Goal: Task Accomplishment & Management: Manage account settings

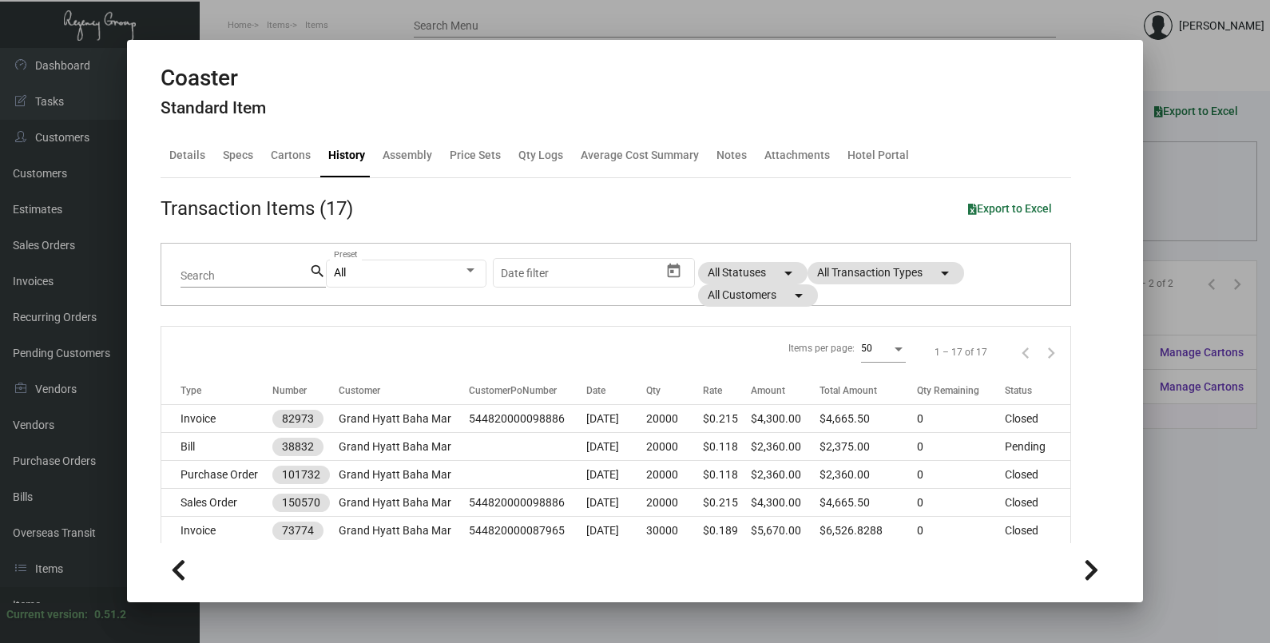
scroll to position [199, 0]
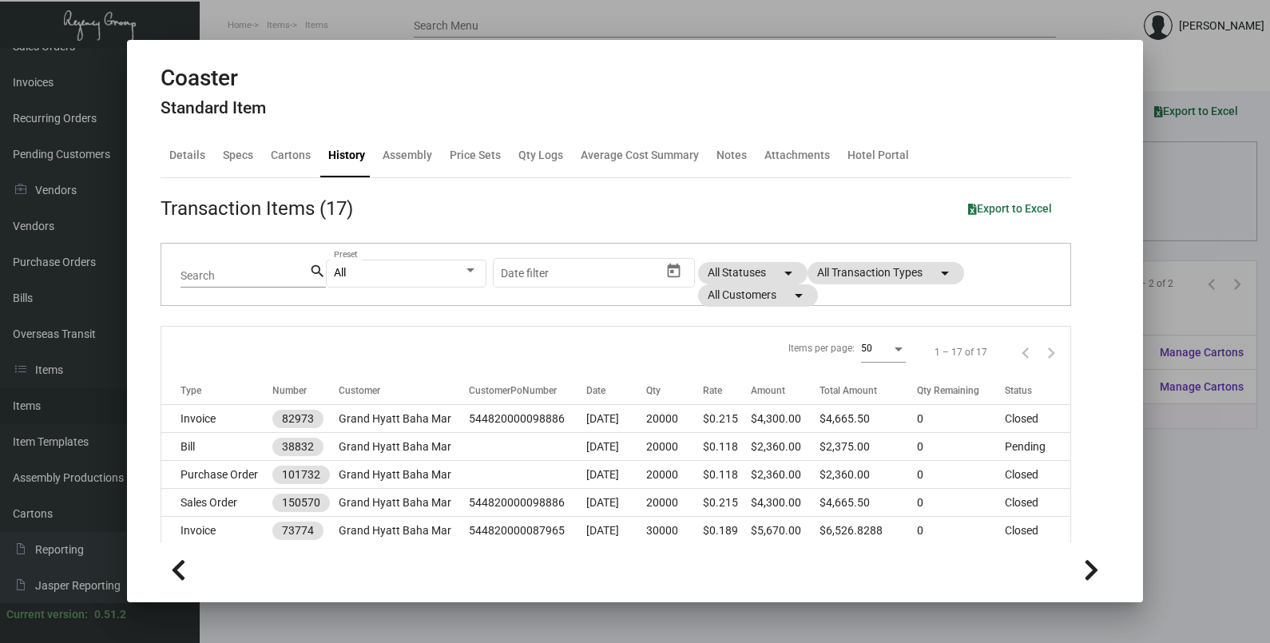
click at [1166, 220] on div at bounding box center [635, 321] width 1270 height 643
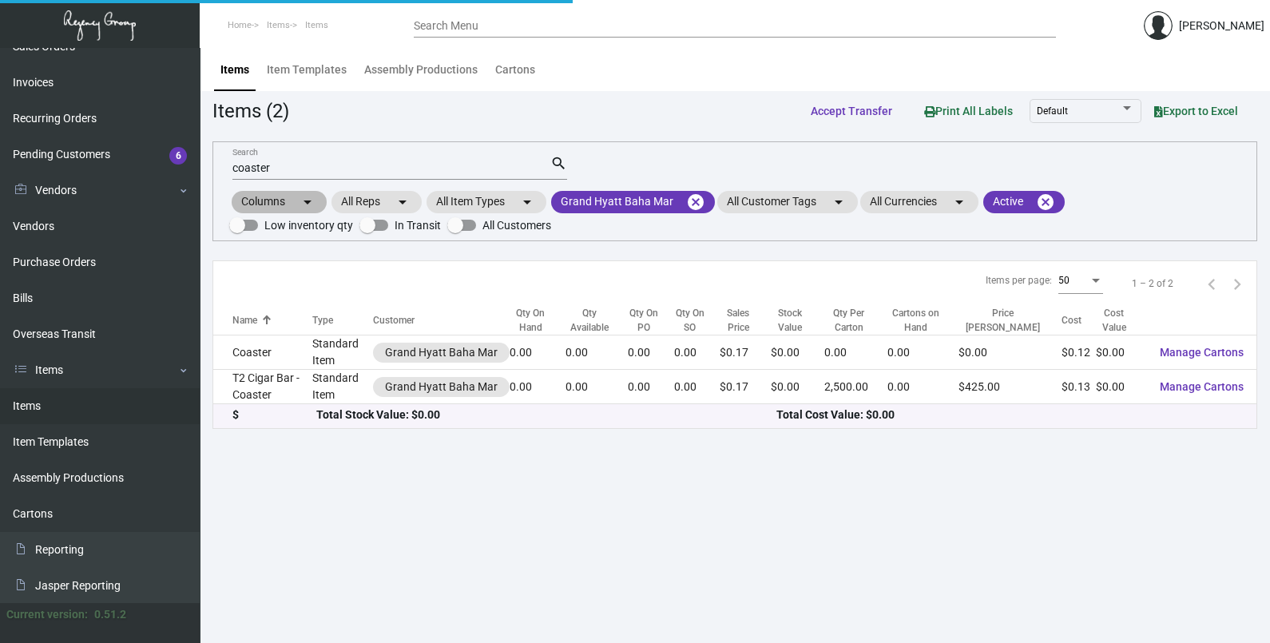
click at [1166, 220] on div "Columns arrow_drop_down All Reps arrow_drop_down All Item Types arrow_drop_down…" at bounding box center [734, 212] width 1011 height 47
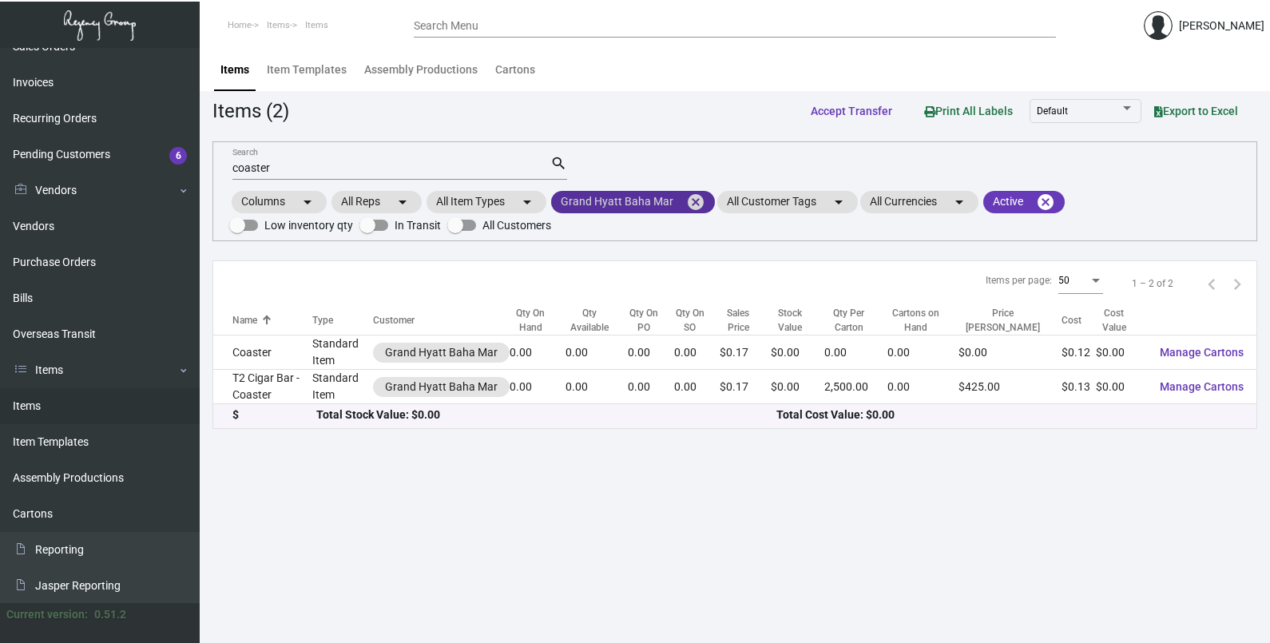
click at [688, 201] on mat-icon "cancel" at bounding box center [695, 202] width 19 height 19
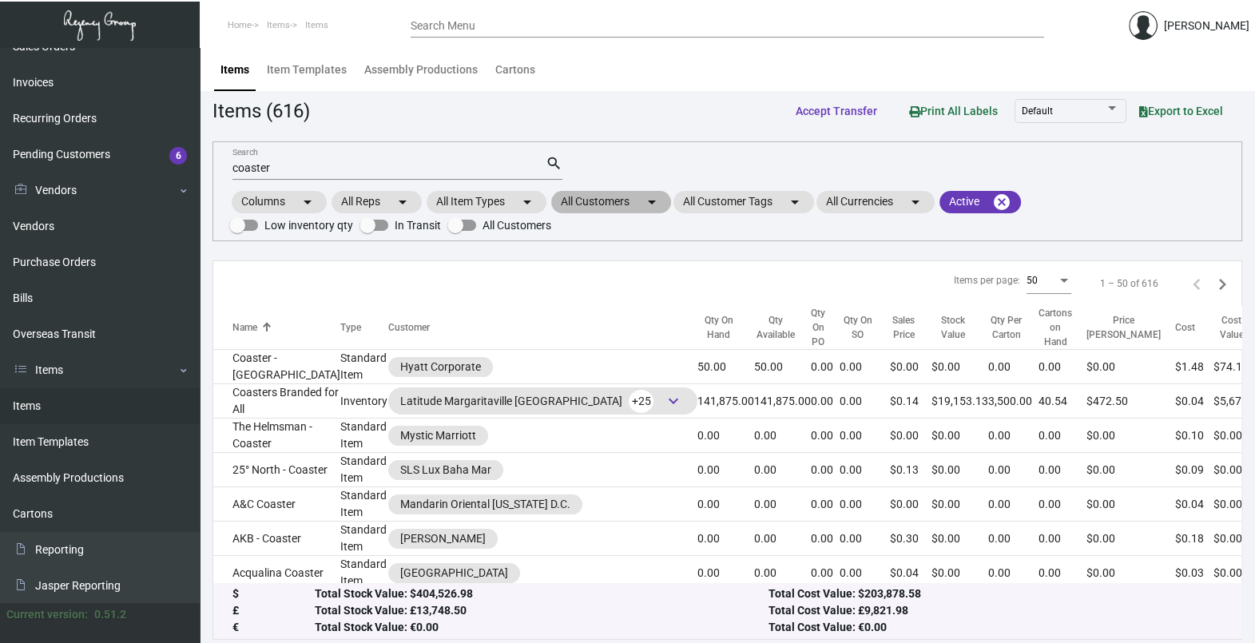
click at [661, 205] on mat-icon "arrow_drop_down" at bounding box center [651, 202] width 19 height 19
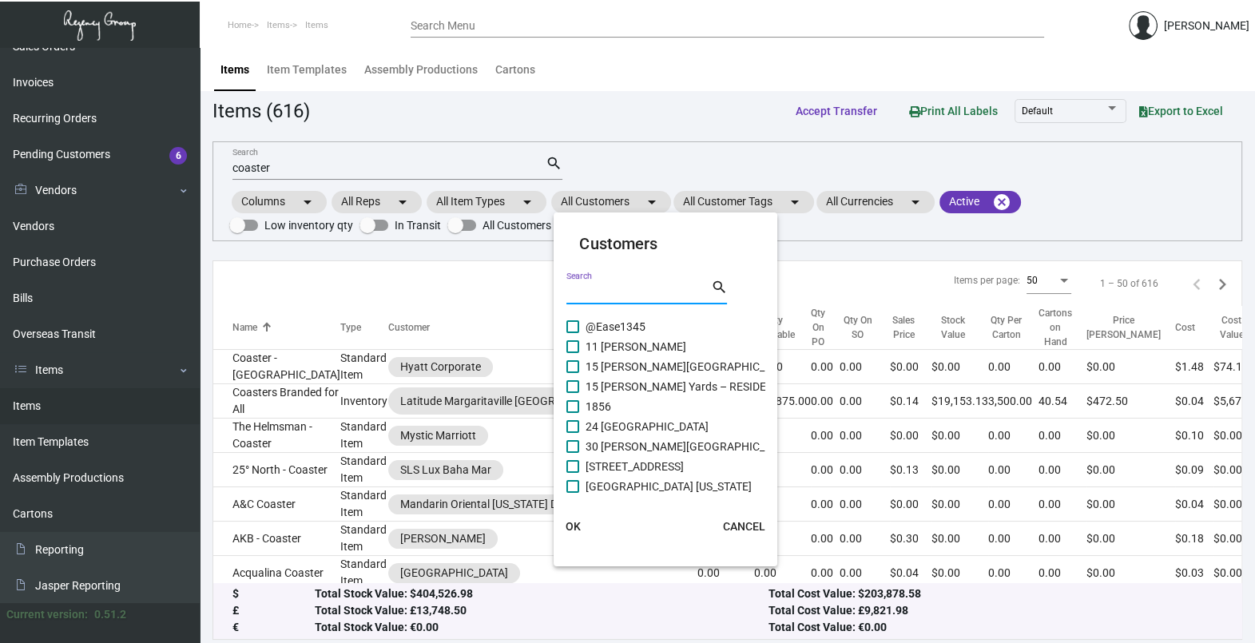
click at [624, 289] on input "Search" at bounding box center [638, 292] width 144 height 13
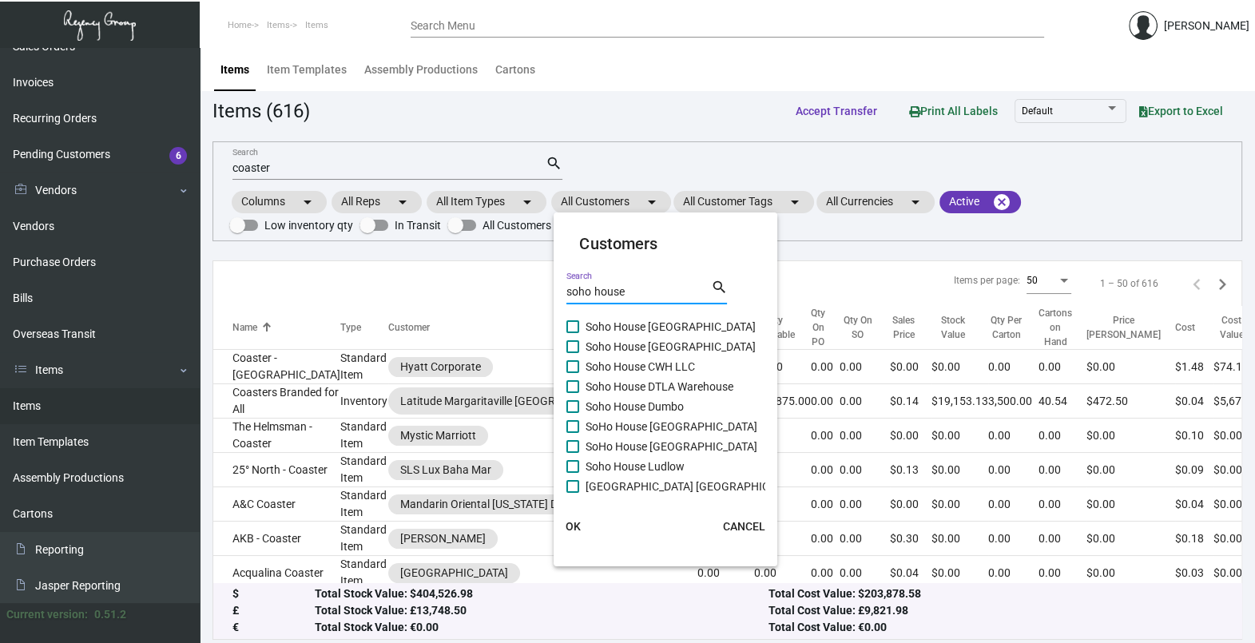
type input "soho house"
click at [613, 321] on span "Soho House [GEOGRAPHIC_DATA]" at bounding box center [671, 326] width 170 height 19
click at [573, 333] on input "Soho House [GEOGRAPHIC_DATA]" at bounding box center [572, 333] width 1 height 1
checkbox input "true"
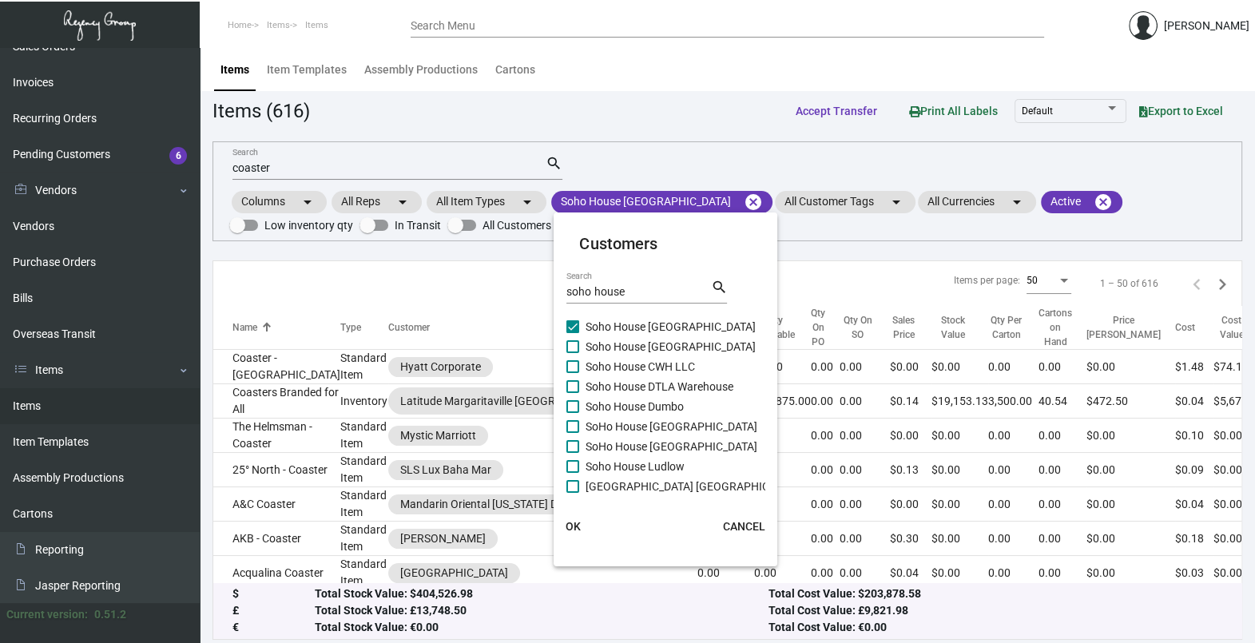
click at [566, 531] on span "OK" at bounding box center [573, 526] width 15 height 13
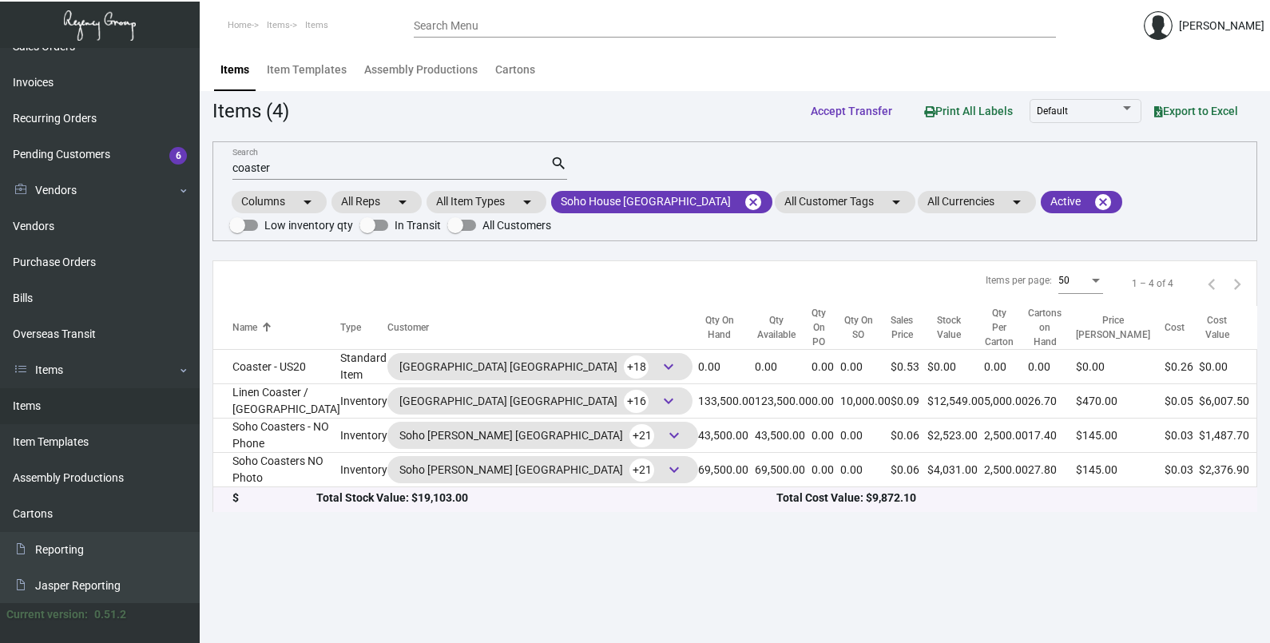
click at [310, 164] on input "coaster" at bounding box center [391, 168] width 318 height 13
type input "c"
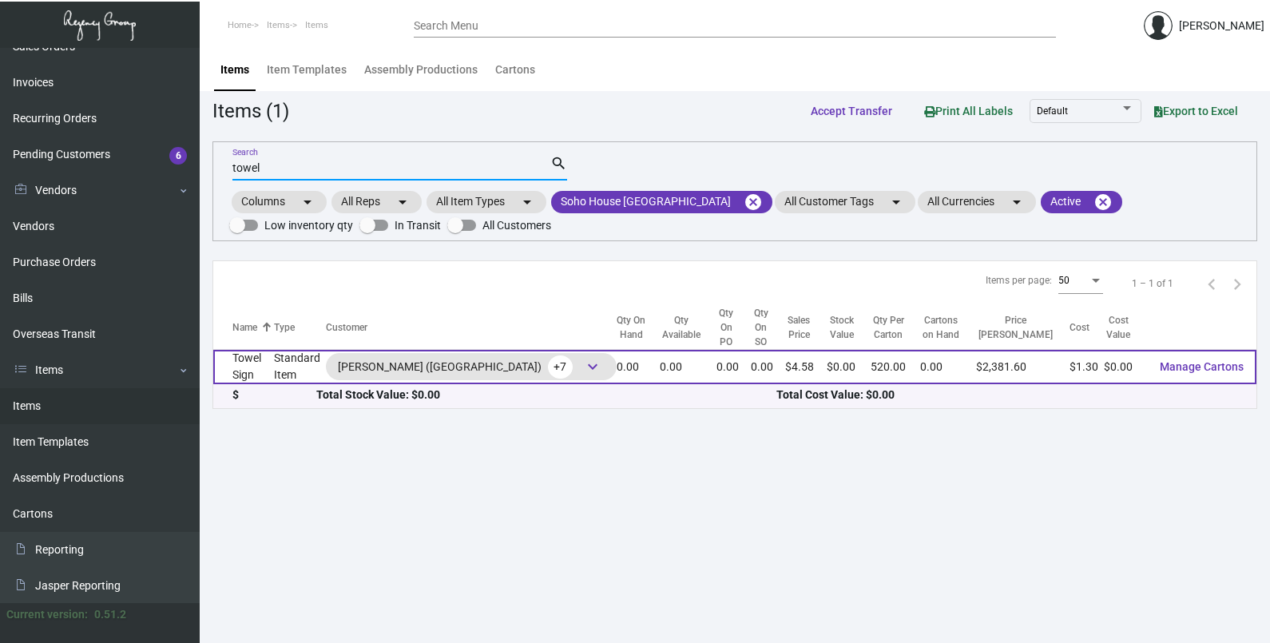
type input "towel"
click at [672, 350] on td "0.00" at bounding box center [688, 367] width 56 height 34
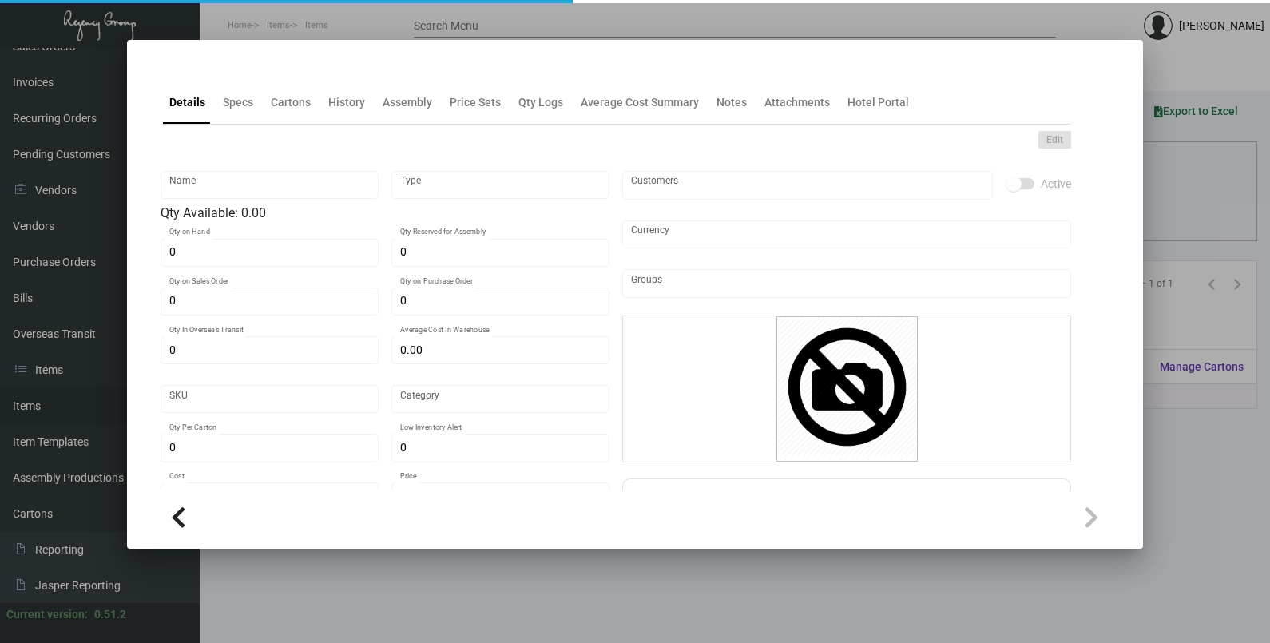
type input "Towel Sign"
type input "Standard Item"
type input "$ 11.26667"
type input "Overseas"
type input "520"
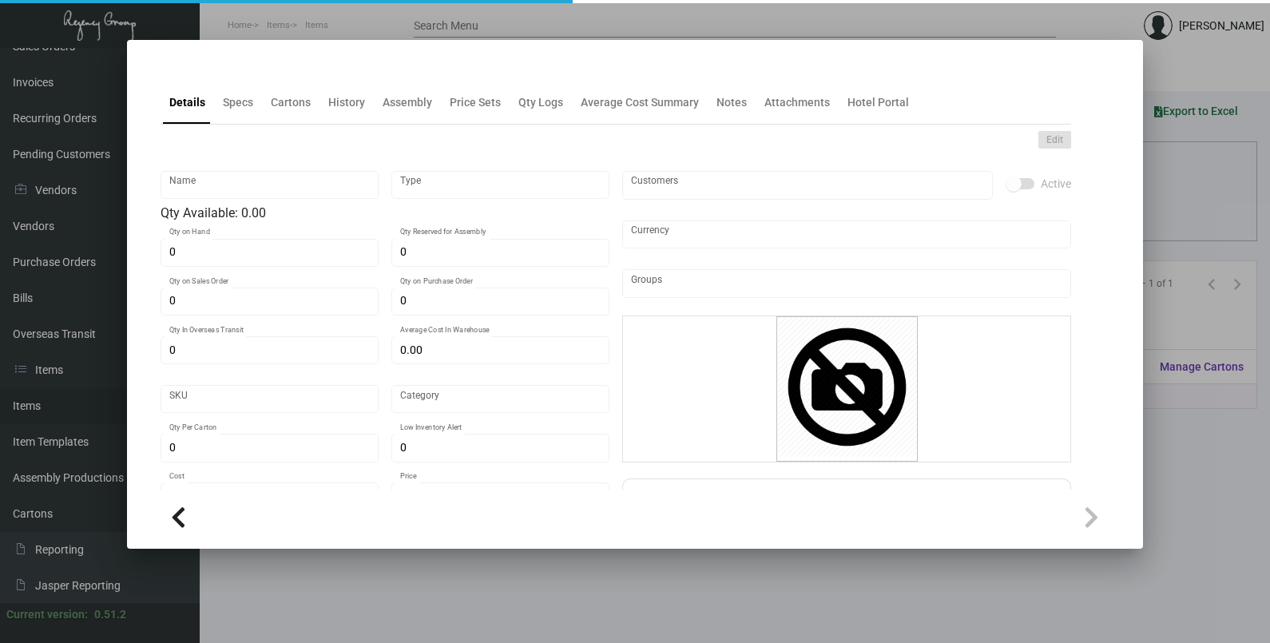
type input "$ 1.30"
type input "$ 4.58"
checkbox input "true"
type input "United States Dollar $"
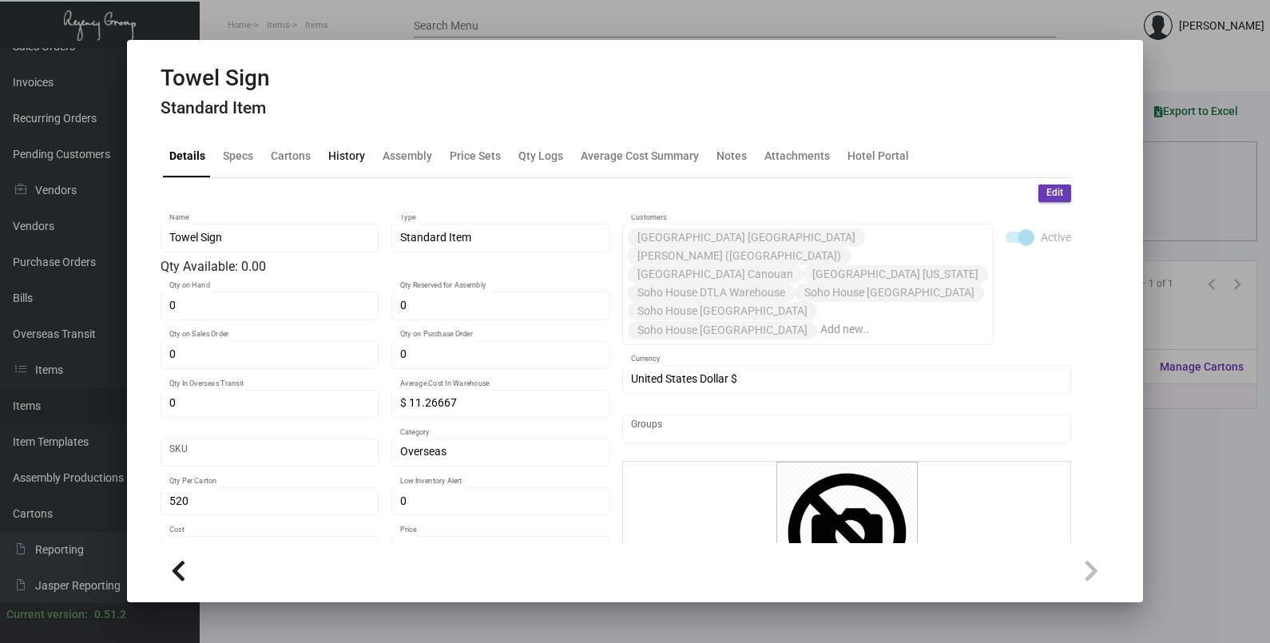
click at [332, 162] on div "History" at bounding box center [346, 155] width 37 height 17
